Goal: Task Accomplishment & Management: Complete application form

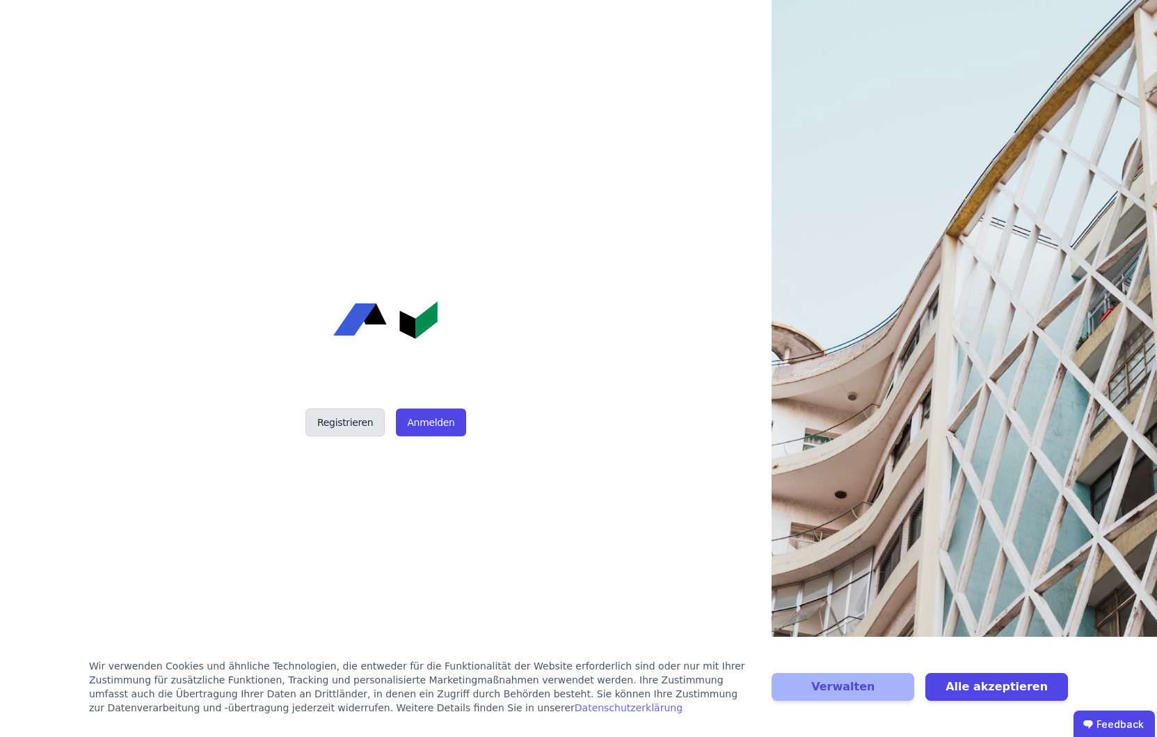
click at [363, 423] on button "Registrieren" at bounding box center [344, 422] width 79 height 28
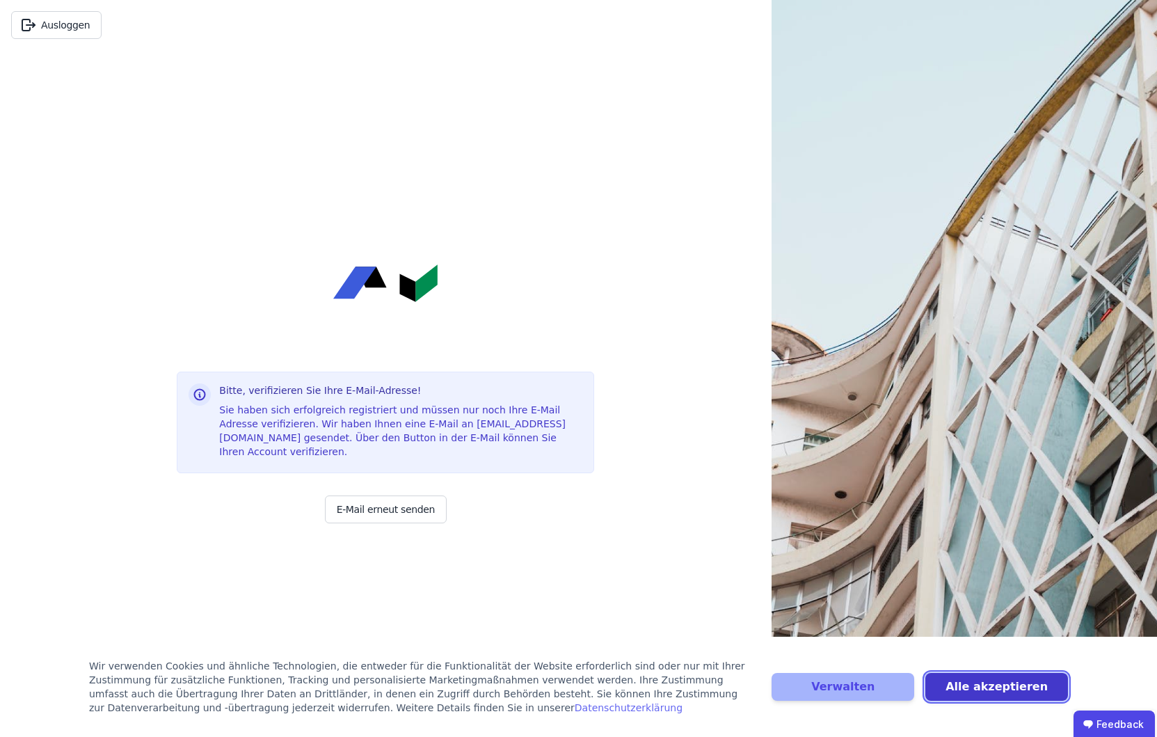
click at [981, 685] on button "Alle akzeptieren" at bounding box center [996, 687] width 143 height 28
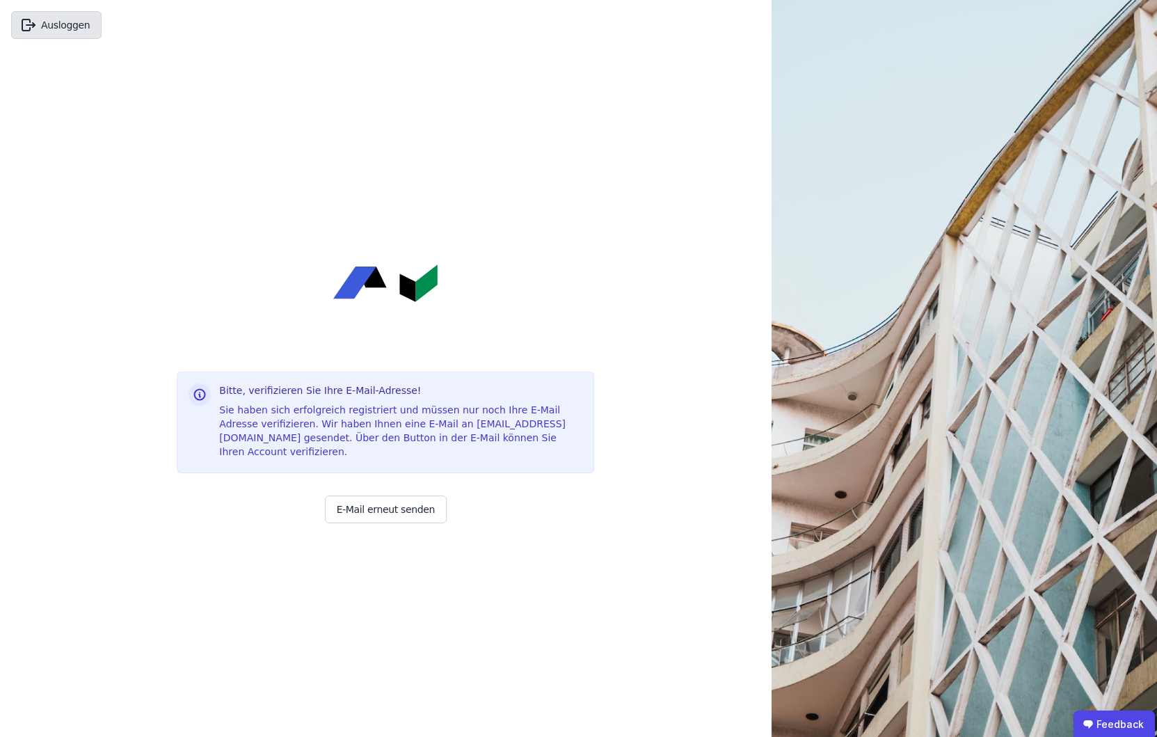
click at [65, 28] on button "Ausloggen" at bounding box center [56, 25] width 90 height 28
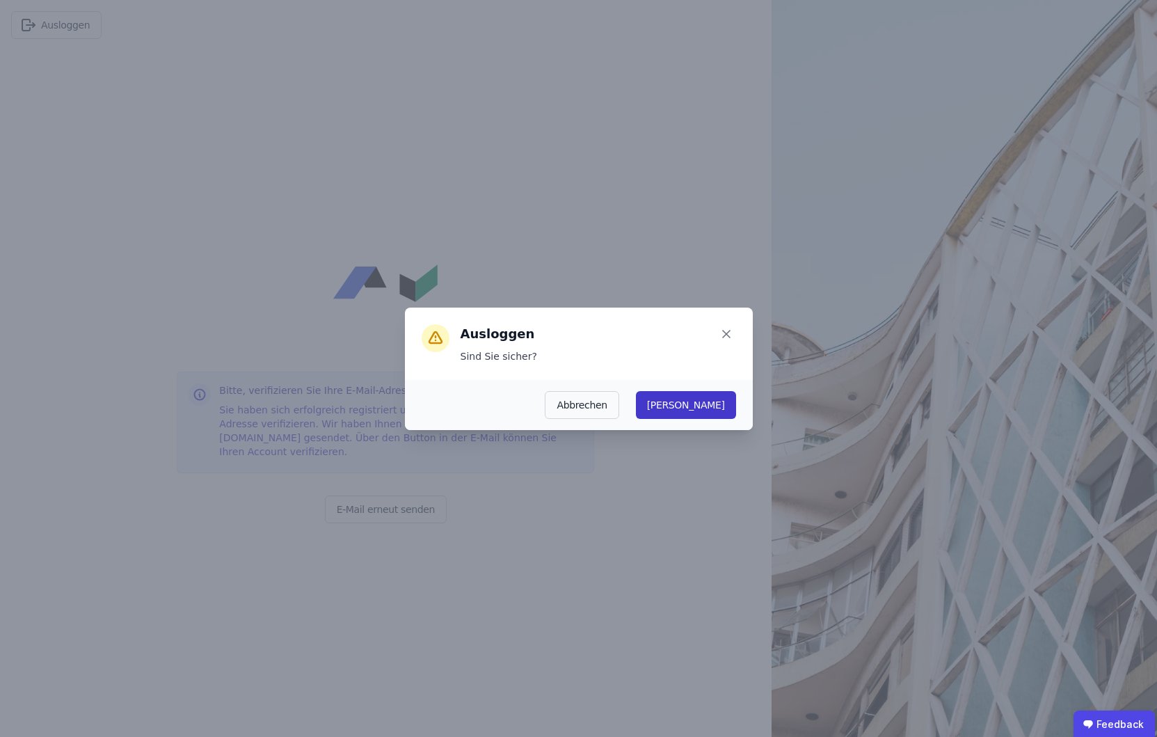
click at [727, 409] on button "Ja" at bounding box center [686, 405] width 100 height 28
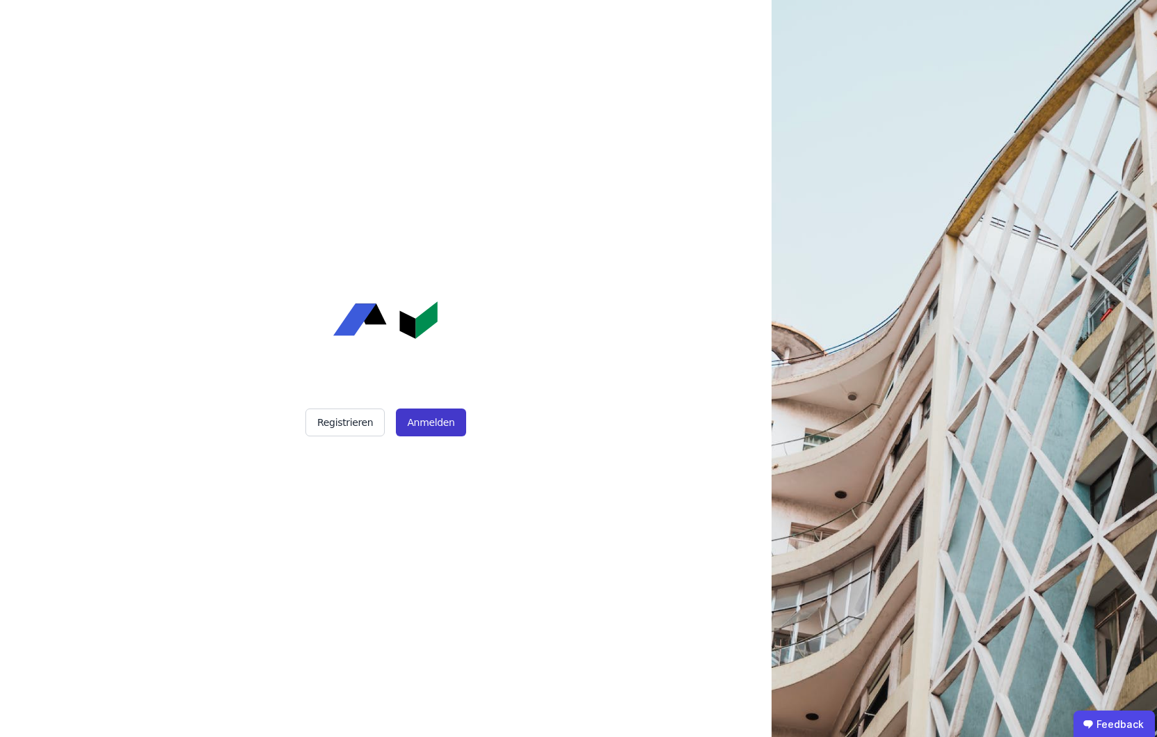
drag, startPoint x: 451, startPoint y: 426, endPoint x: 435, endPoint y: 430, distance: 15.9
click at [450, 426] on button "Anmelden" at bounding box center [431, 422] width 70 height 28
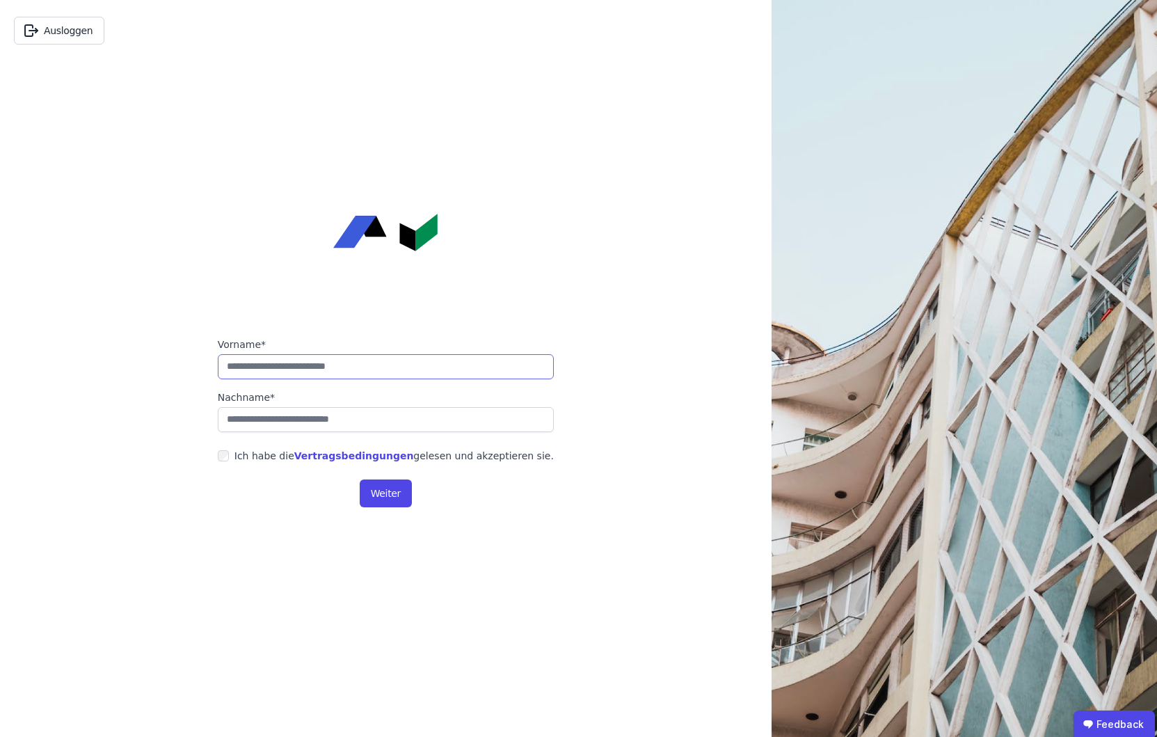
click at [263, 362] on input "string" at bounding box center [386, 366] width 336 height 25
type input "****"
click at [280, 419] on input "string" at bounding box center [386, 419] width 336 height 25
type input "*******"
click at [388, 499] on button "Weiter" at bounding box center [386, 493] width 52 height 28
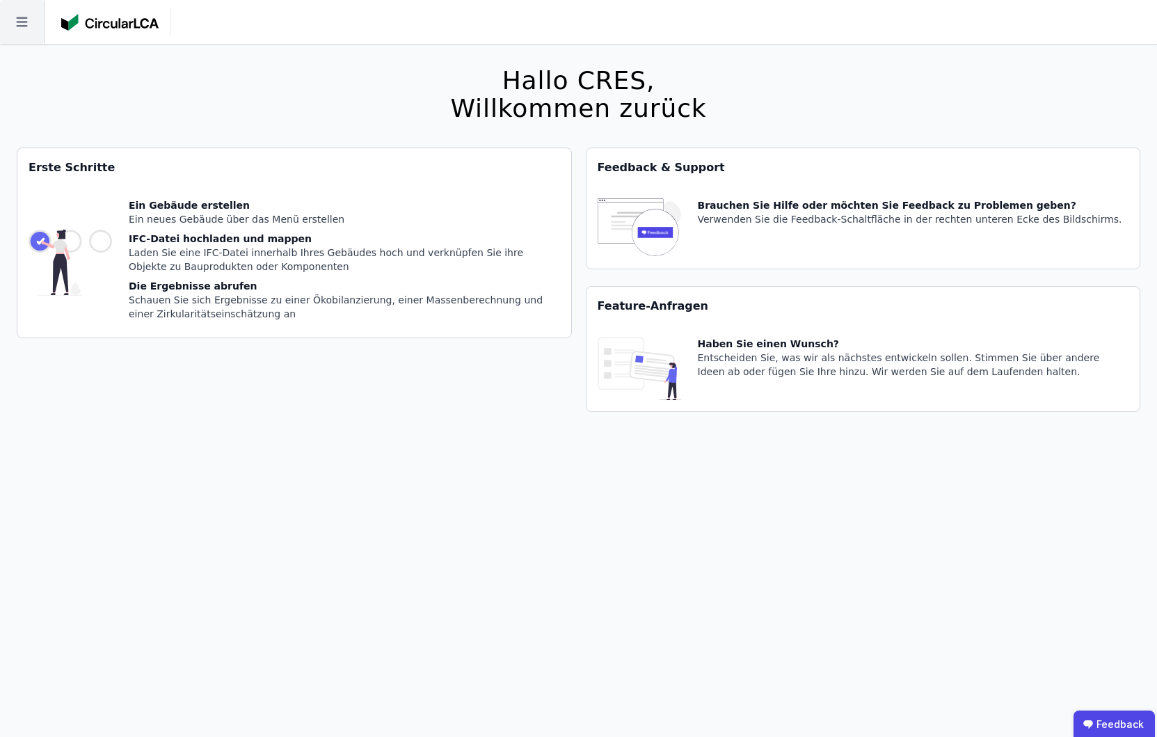
click at [21, 26] on icon at bounding box center [22, 22] width 44 height 44
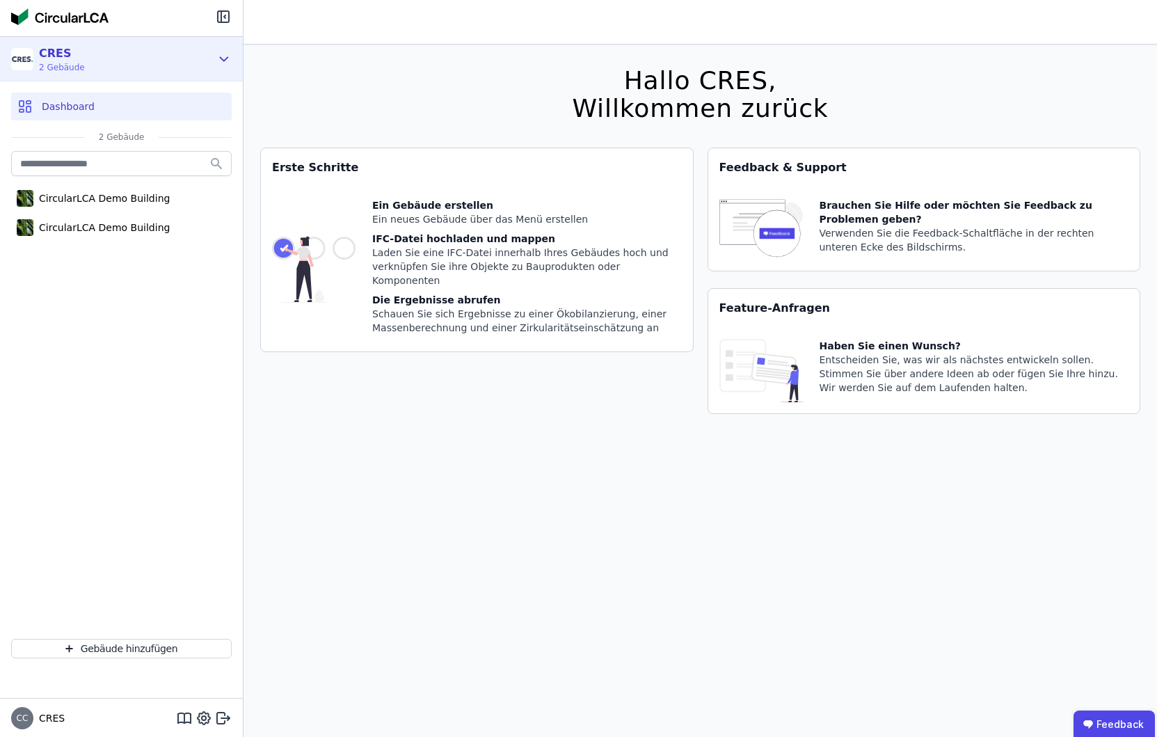
click at [102, 65] on div "CRES 2 Gebäude" at bounding box center [111, 59] width 200 height 28
click at [123, 58] on div "CRES 2 Gebäude" at bounding box center [111, 59] width 200 height 28
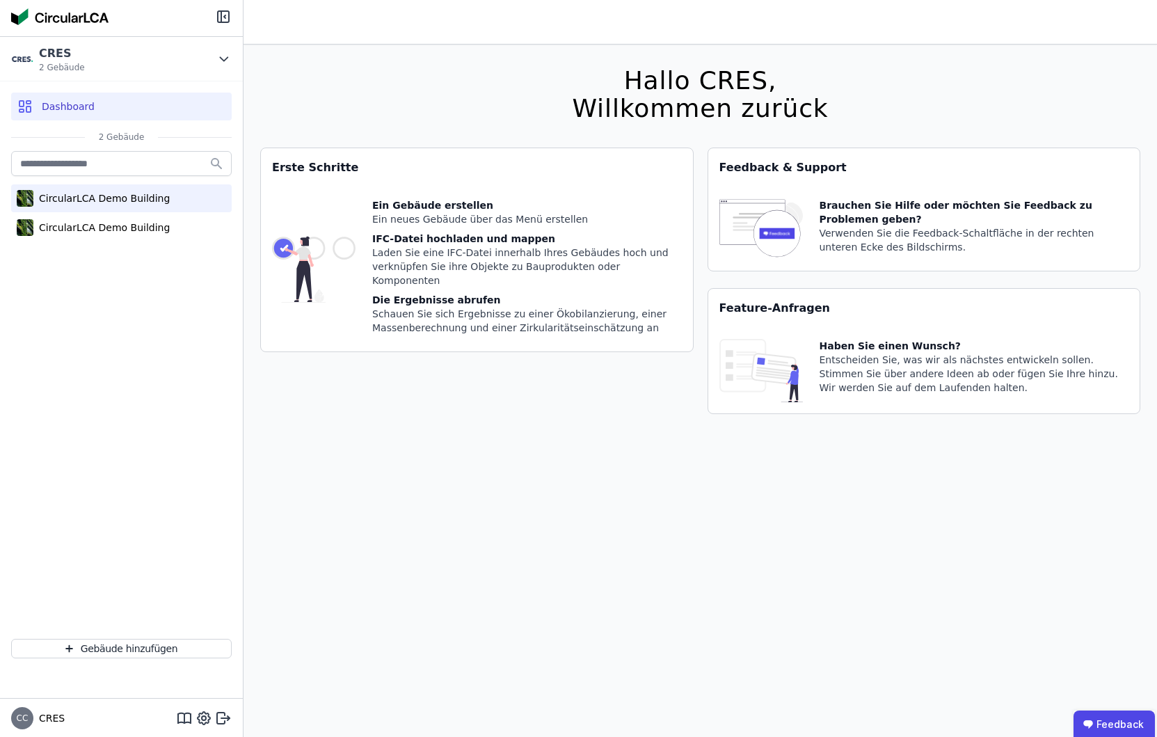
click at [113, 205] on div "CircularLCA Demo Building" at bounding box center [121, 198] width 221 height 28
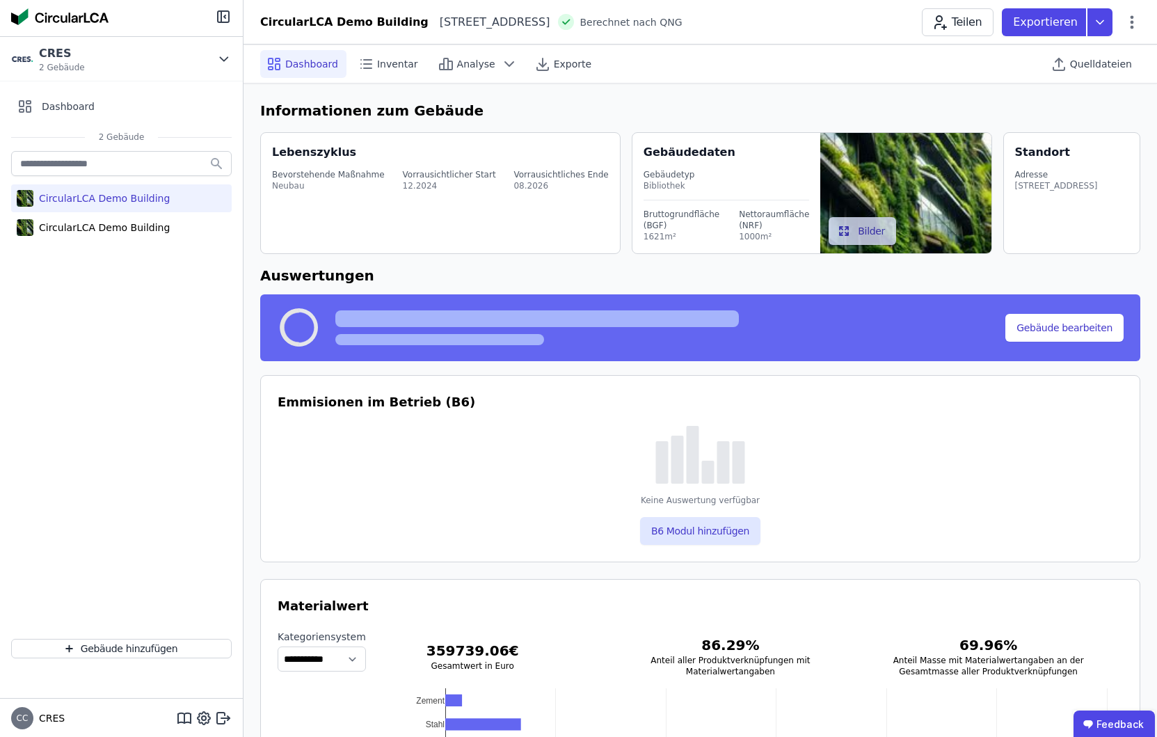
select select "*"
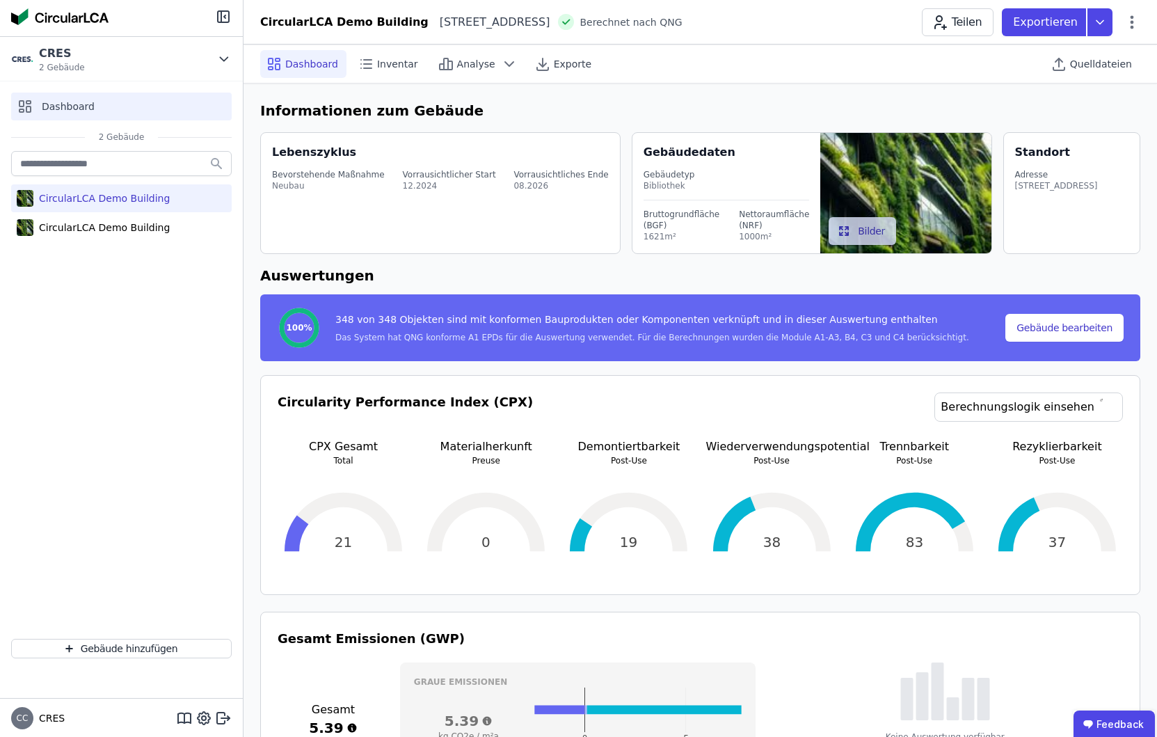
click at [82, 110] on span "Dashboard" at bounding box center [68, 106] width 53 height 14
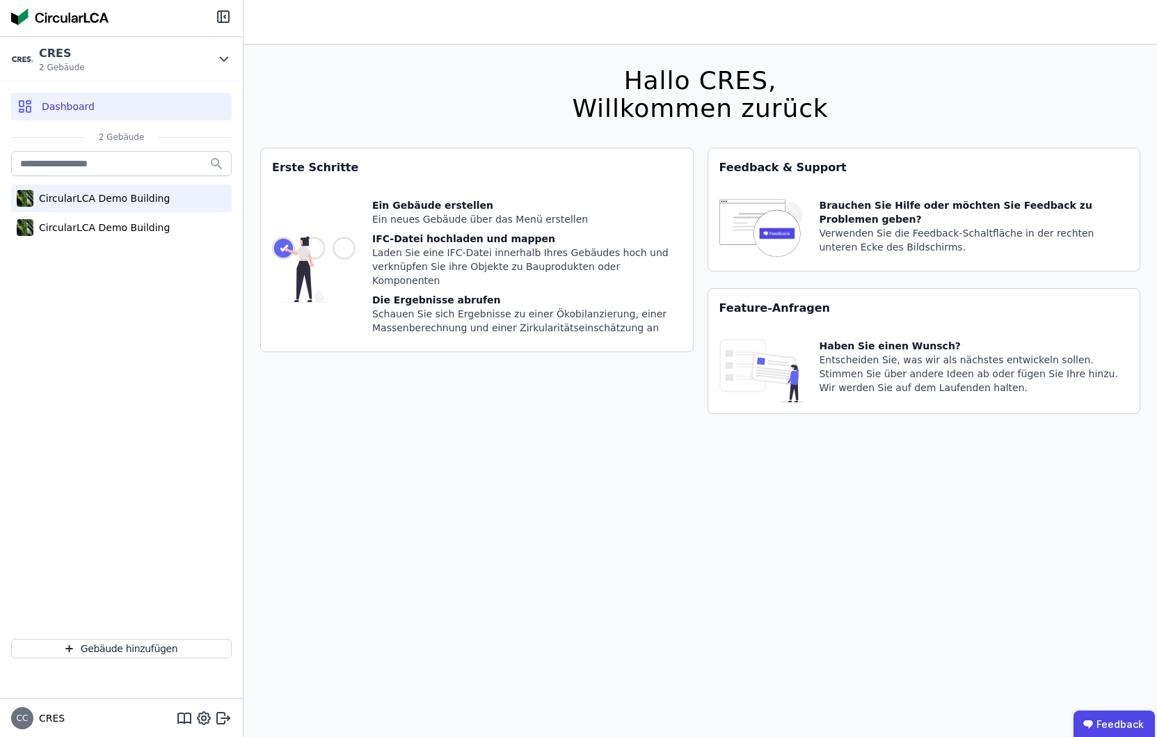
click at [90, 196] on div "CircularLCA Demo Building" at bounding box center [101, 198] width 136 height 14
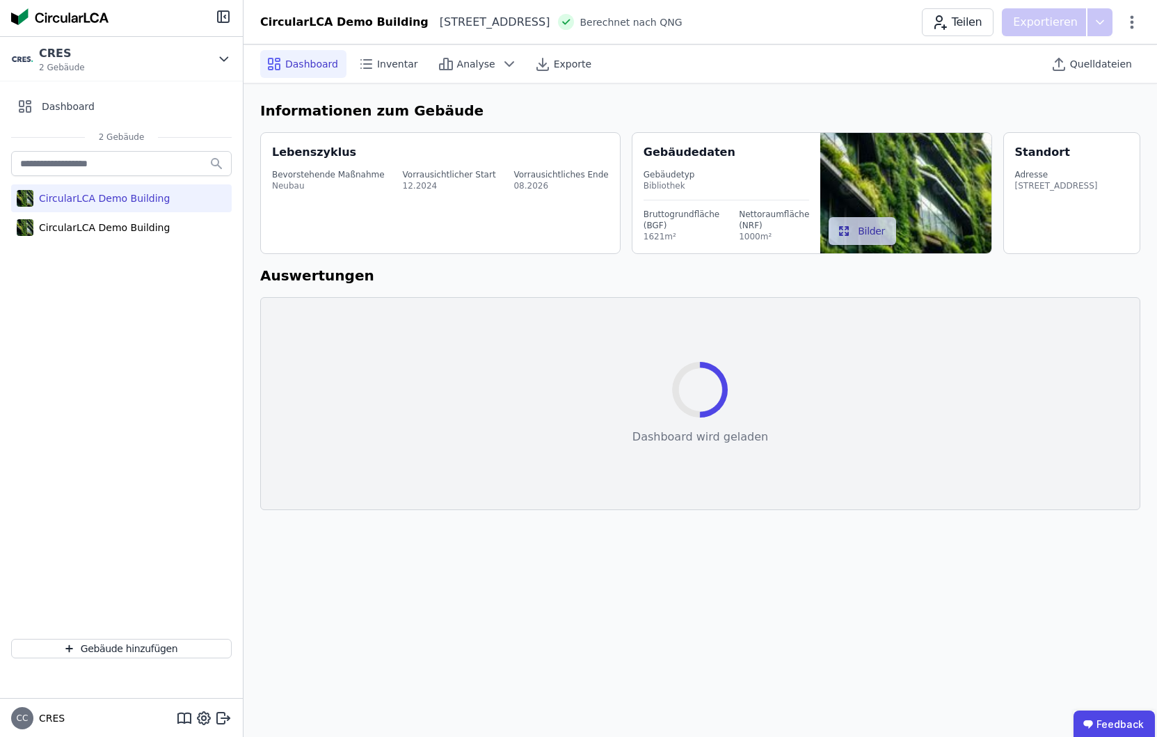
select select "*"
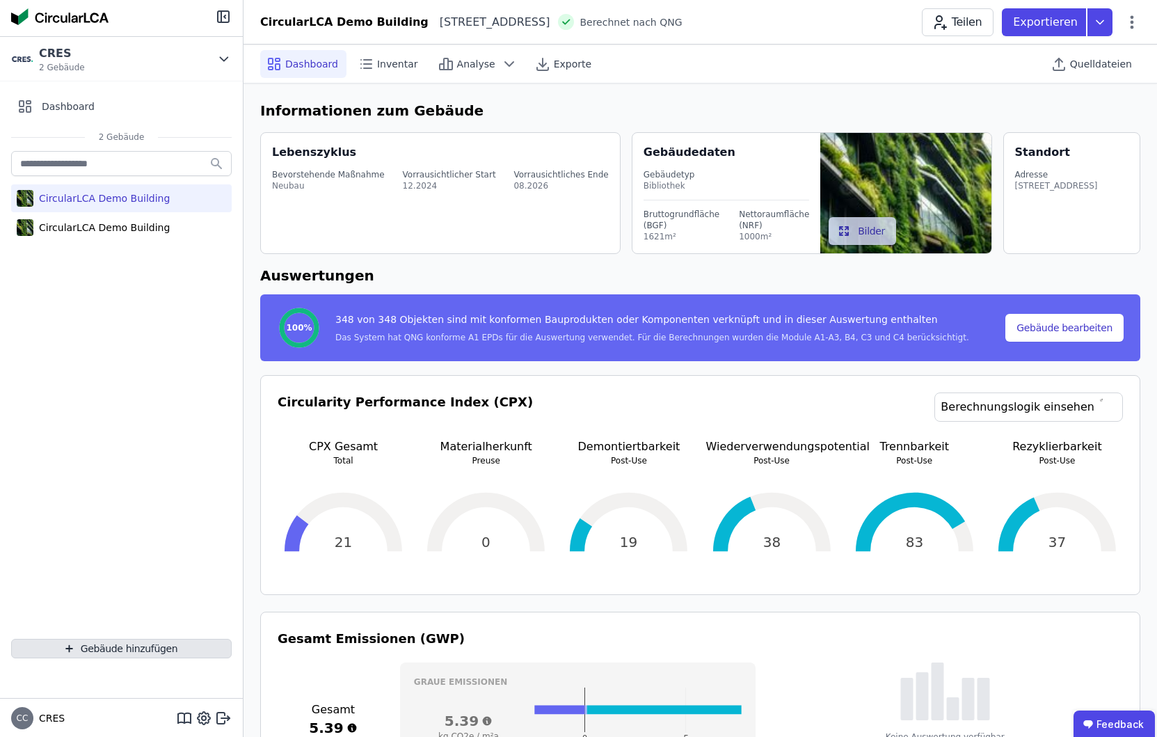
click at [120, 649] on button "Gebäude hinzufügen" at bounding box center [121, 648] width 221 height 19
select select "*"
select select "**********"
